Goal: Obtain resource: Obtain resource

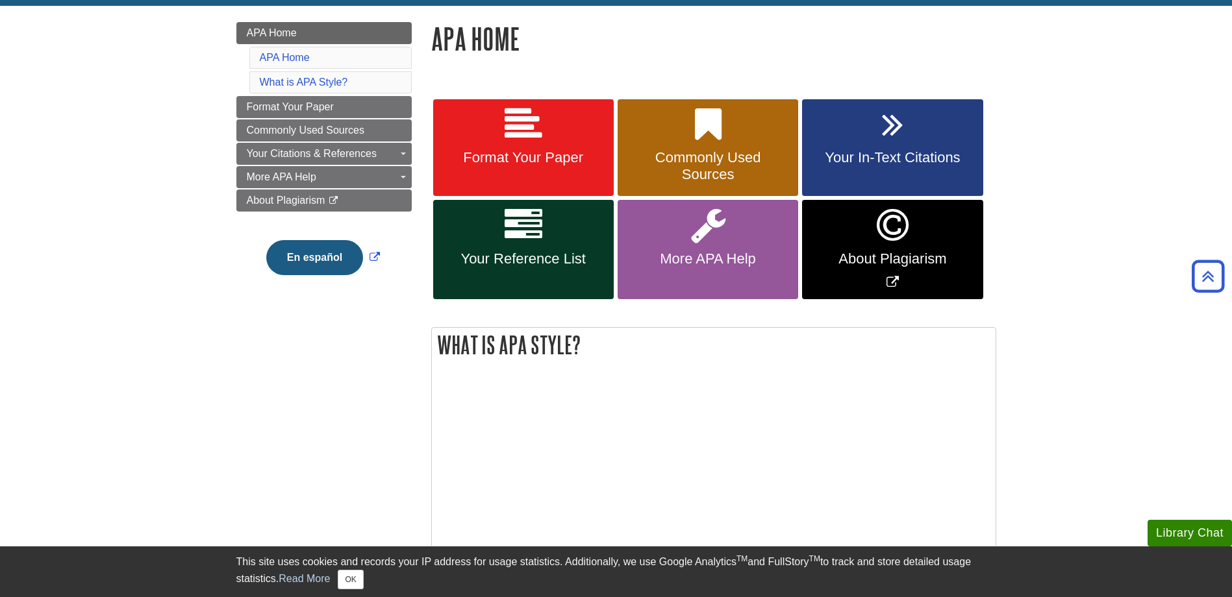
scroll to position [107, 0]
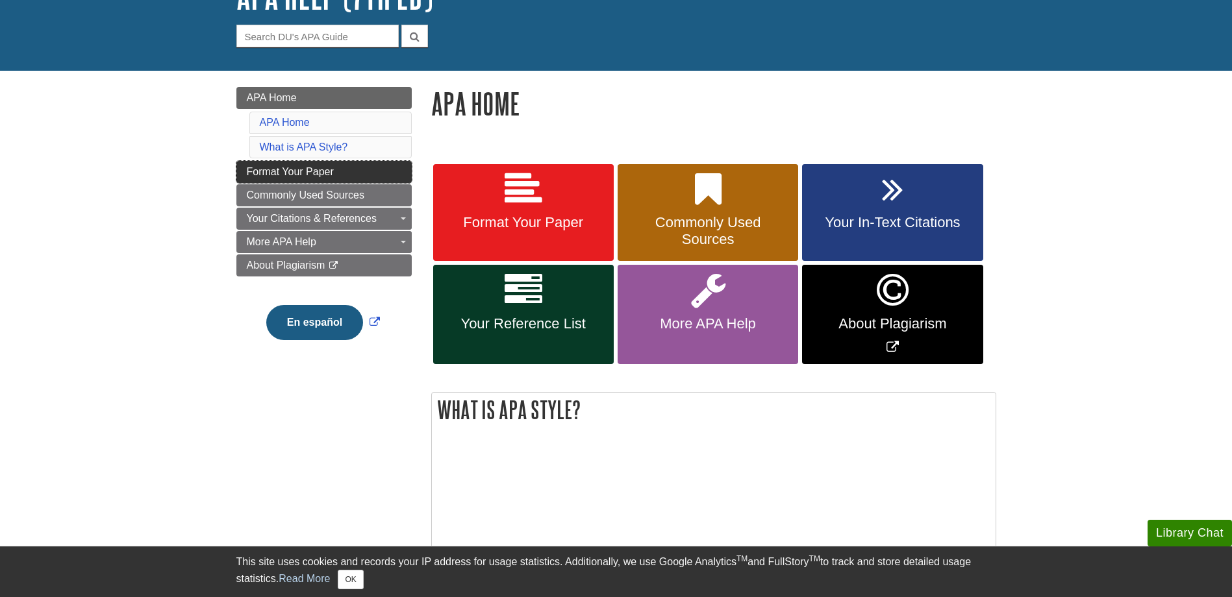
click at [320, 168] on span "Format Your Paper" at bounding box center [290, 171] width 87 height 11
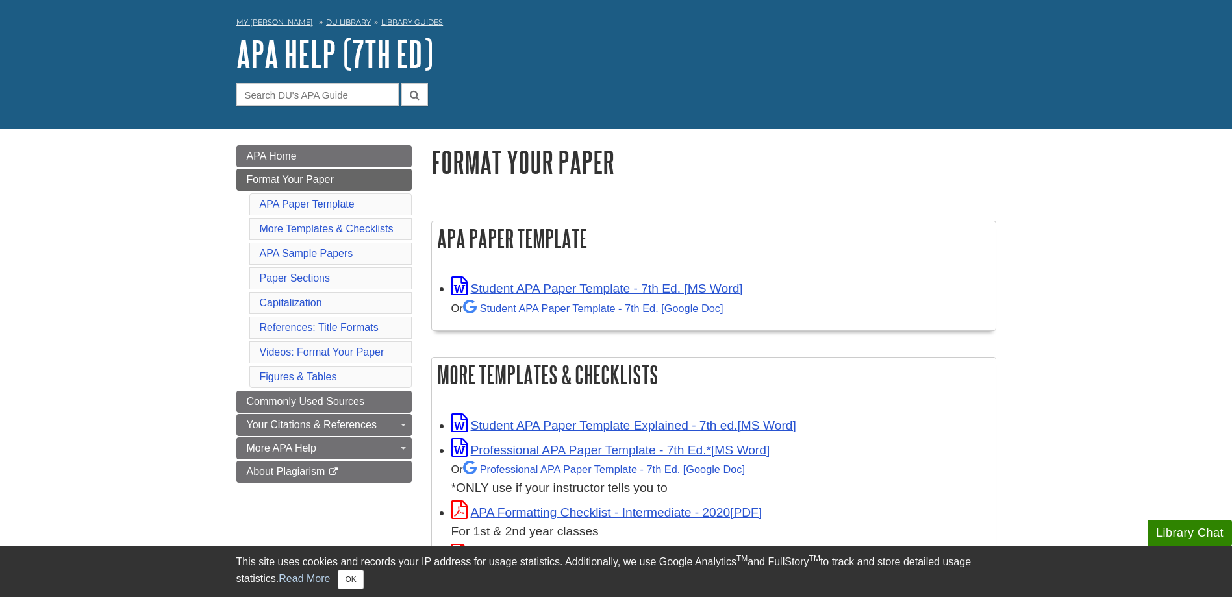
scroll to position [130, 0]
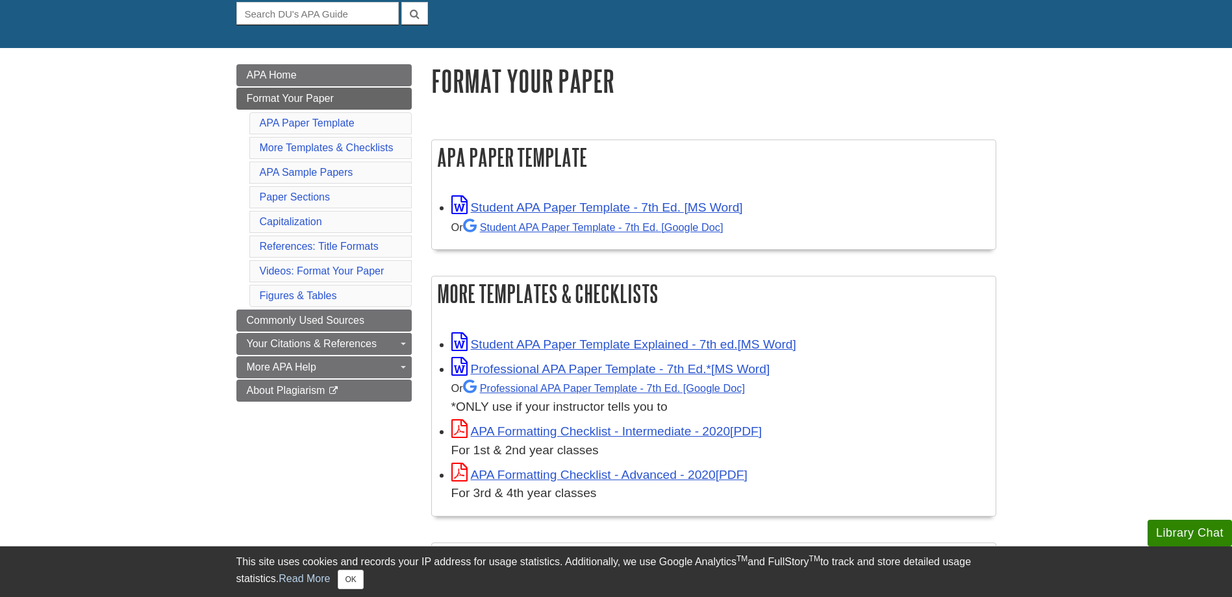
drag, startPoint x: 540, startPoint y: 205, endPoint x: 506, endPoint y: 257, distance: 62.0
click at [506, 257] on div "APA Paper Template Student APA Paper Template - 7th Ed. [MS Word] Or Student AP…" at bounding box center [713, 202] width 565 height 124
click at [348, 247] on link "References: Title Formats" at bounding box center [319, 246] width 119 height 11
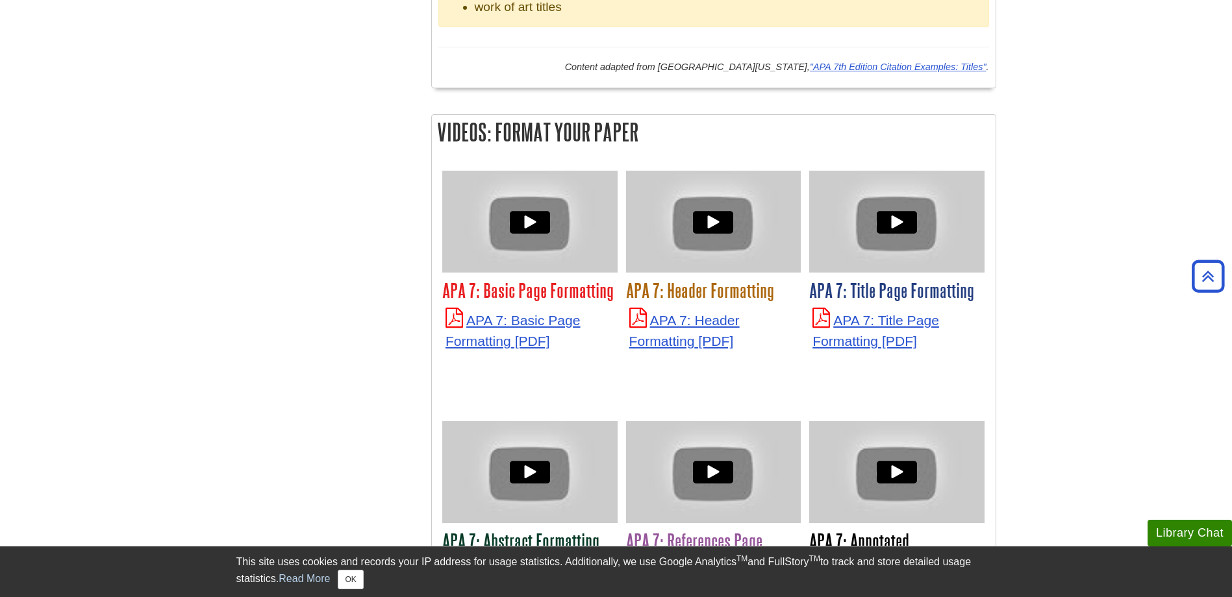
scroll to position [3219, 0]
